Goal: Task Accomplishment & Management: Manage account settings

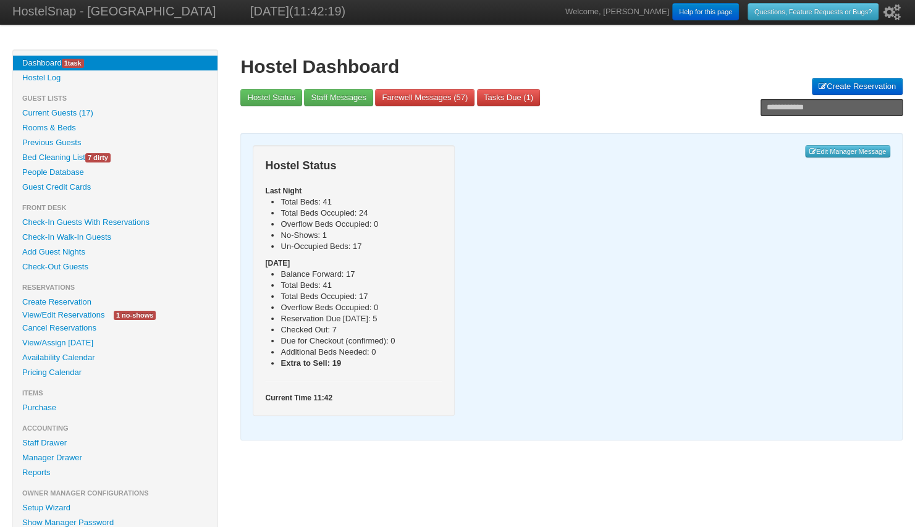
click at [771, 105] on input "text" at bounding box center [832, 107] width 142 height 17
paste input "**********"
type input "**********"
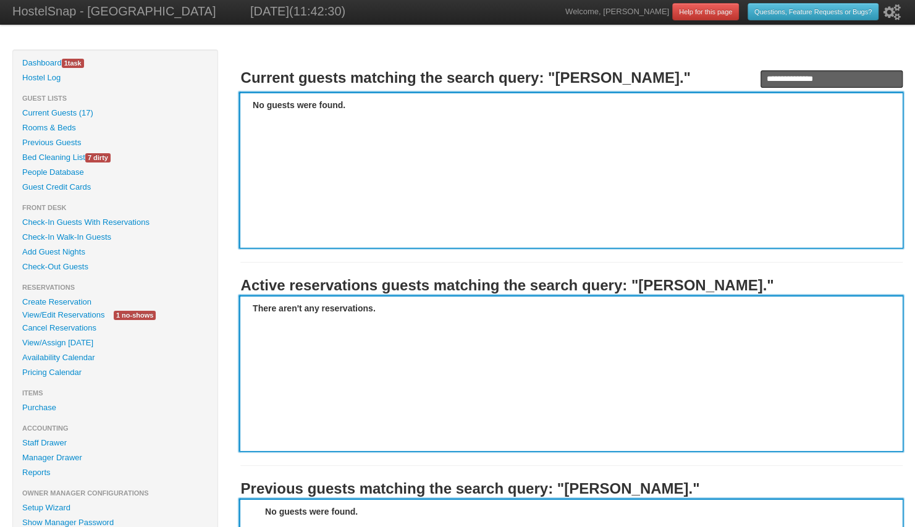
click at [835, 77] on input "**********" at bounding box center [832, 78] width 142 height 17
type input "**********"
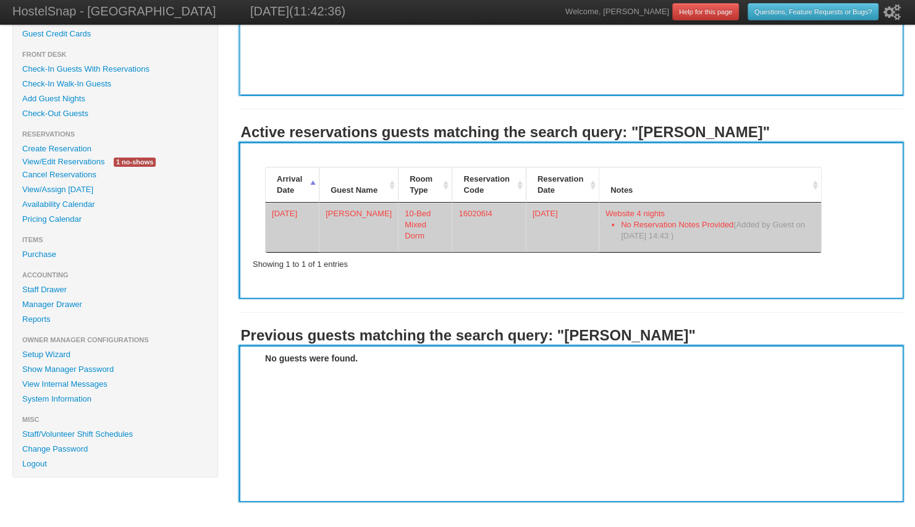
click at [349, 224] on td "Aurelie Mochez" at bounding box center [358, 227] width 79 height 49
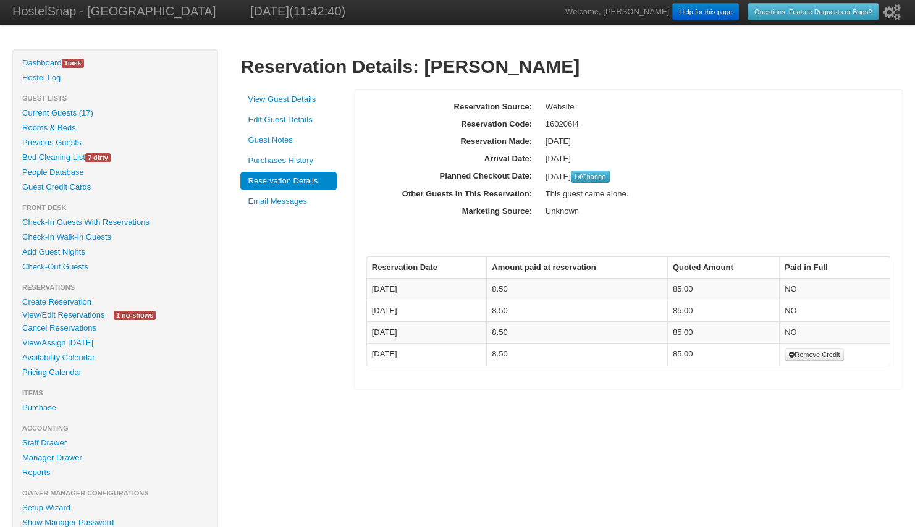
click at [294, 206] on link "Email Messages" at bounding box center [288, 201] width 96 height 19
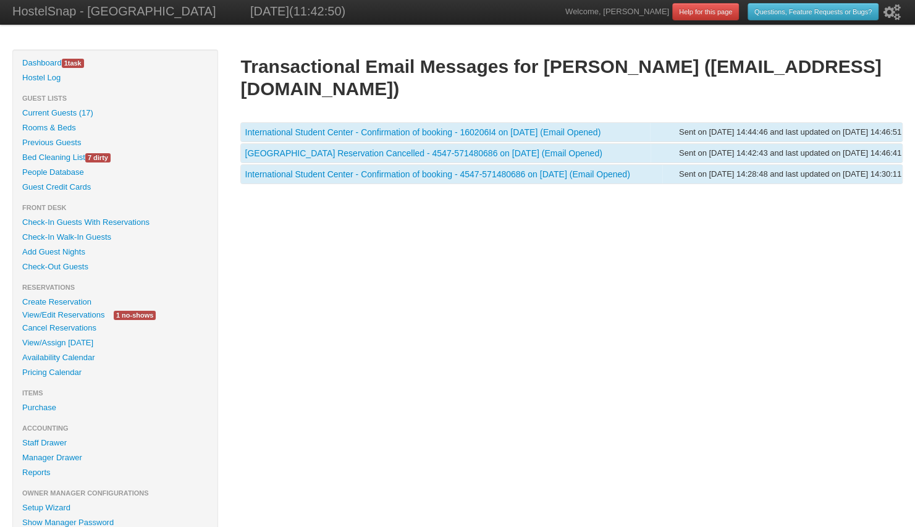
click at [305, 169] on link "International Student Center - Confirmation of booking - 4547-571480686 on 09/0…" at bounding box center [437, 174] width 385 height 10
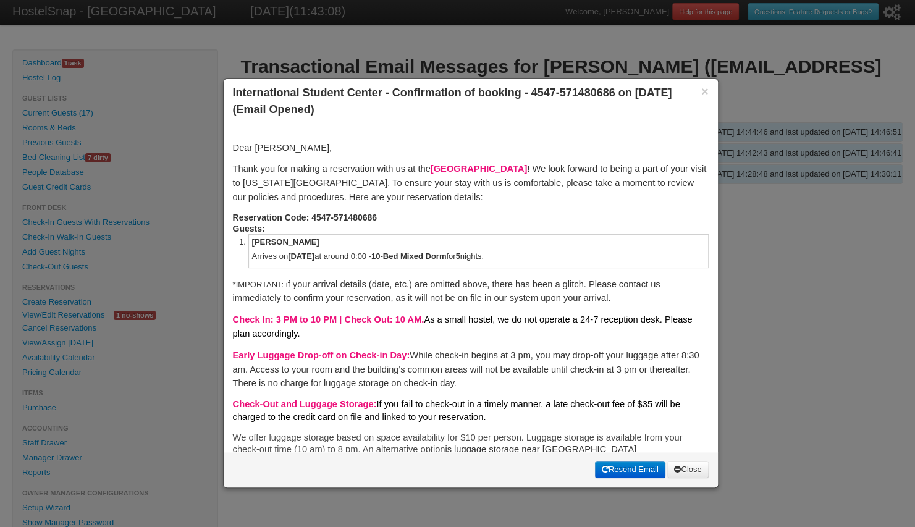
click at [688, 466] on link "Close" at bounding box center [687, 469] width 41 height 17
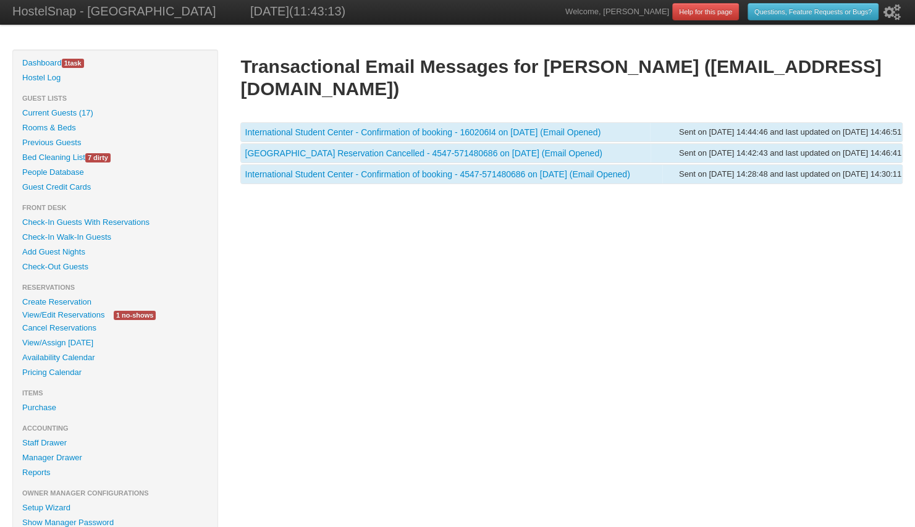
click at [410, 127] on link "International Student Center - Confirmation of booking - 160206I4 on 09/06/2025…" at bounding box center [423, 132] width 356 height 10
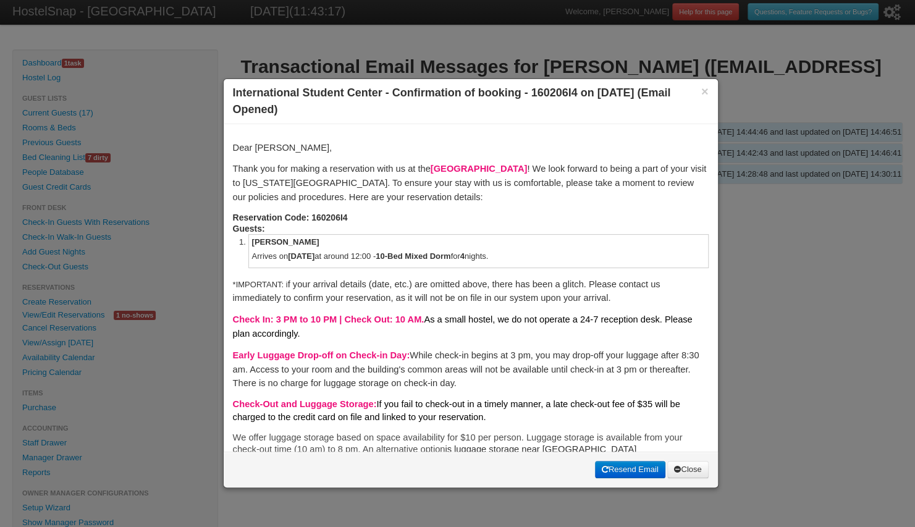
click at [612, 467] on link "Resend Email" at bounding box center [630, 469] width 70 height 17
click at [768, 185] on div at bounding box center [457, 263] width 915 height 527
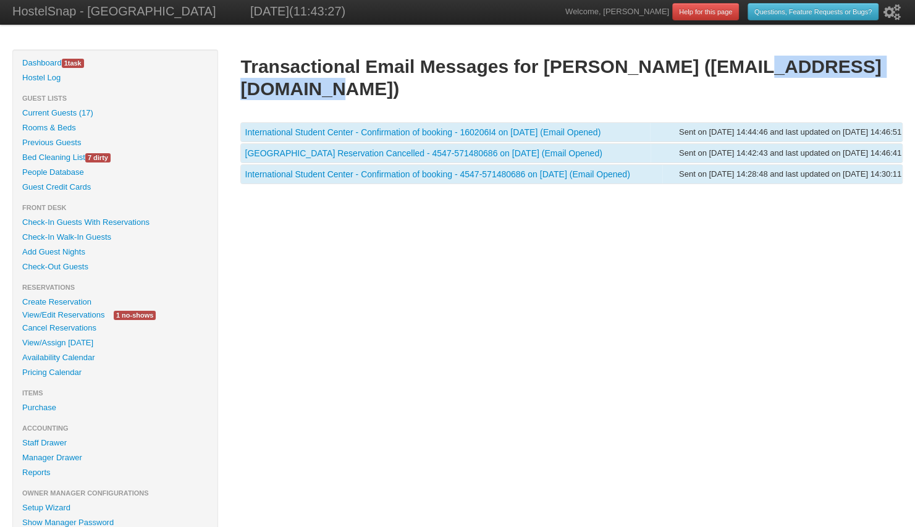
drag, startPoint x: 687, startPoint y: 70, endPoint x: 884, endPoint y: 70, distance: 197.1
click at [884, 70] on h1 "Transactional Email Messages for Aurelie Mochez (mochez42@gmail.com)" at bounding box center [571, 78] width 662 height 44
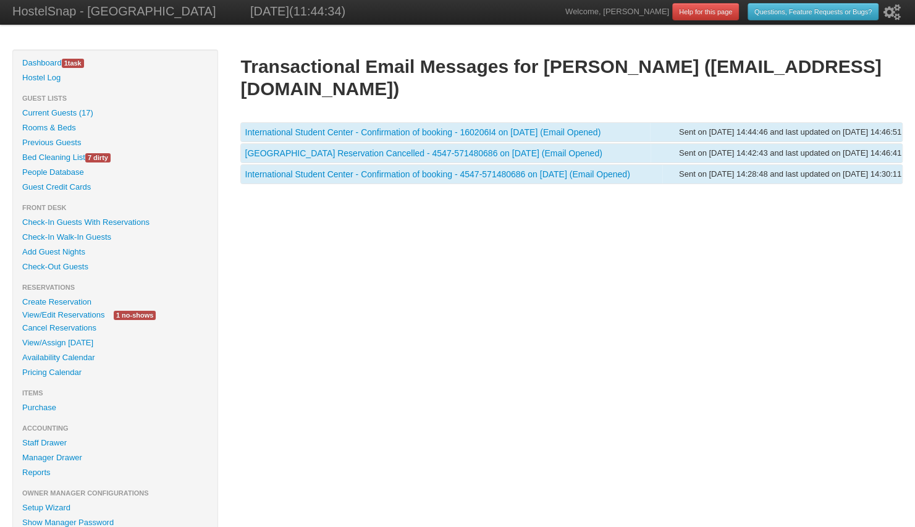
click at [391, 127] on link "International Student Center - Confirmation of booking - 160206I4 on 09/06/2025…" at bounding box center [423, 132] width 356 height 10
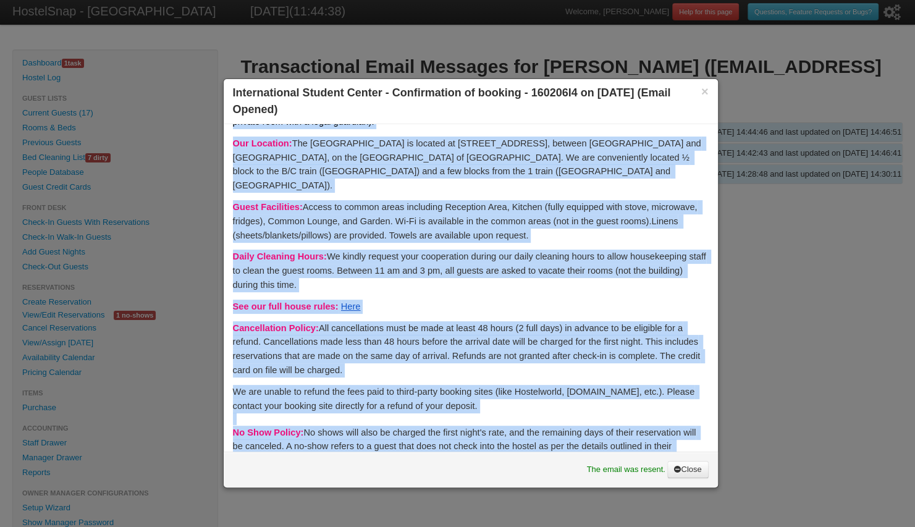
scroll to position [748, 0]
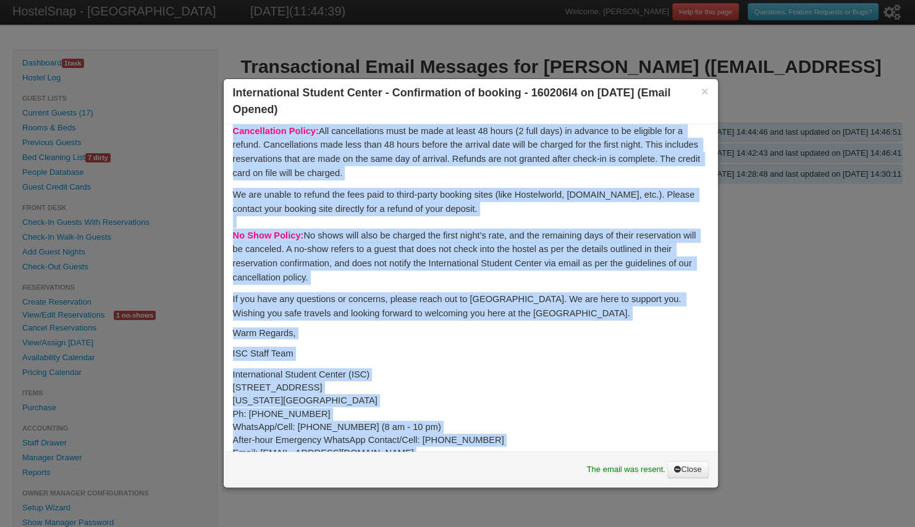
drag, startPoint x: 232, startPoint y: 145, endPoint x: 449, endPoint y: 434, distance: 361.5
click at [449, 434] on div "Dear Aurelie, Thank you for making a reservation with us at the International S…" at bounding box center [471, 288] width 494 height 328
copy div "Dear Aurelie, Thank you for making a reservation with us at the International S…"
click at [690, 470] on link "Close" at bounding box center [687, 469] width 41 height 17
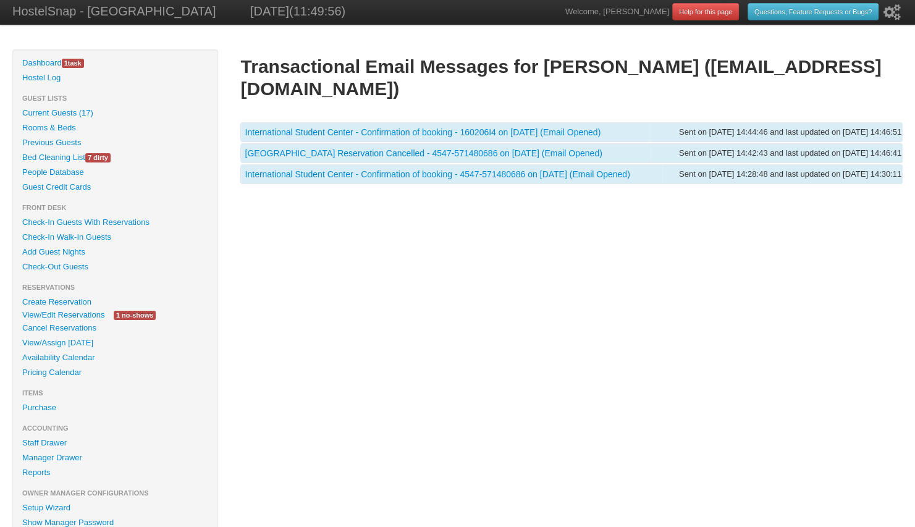
click at [89, 315] on link "View/Edit Reservations" at bounding box center [63, 314] width 101 height 13
